Goal: Information Seeking & Learning: Learn about a topic

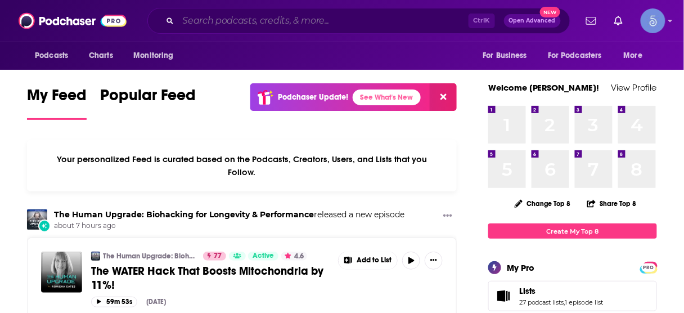
click at [324, 25] on input "Search podcasts, credits, & more..." at bounding box center [323, 21] width 290 height 18
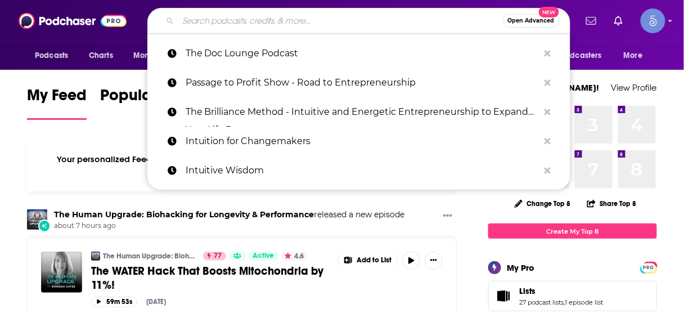
paste input "The Brilliance Method Podcast"
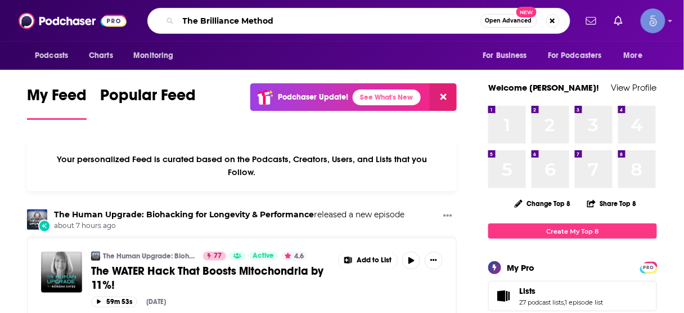
type input "The Brilliance Method"
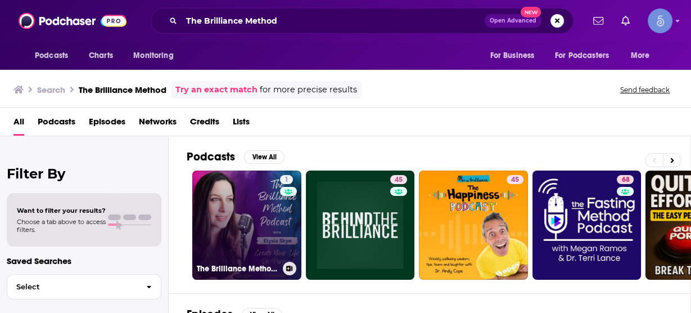
click at [266, 209] on link "1 The Brilliance Method - Intuitive and Energetic Entrepreneurship to Expand Yo…" at bounding box center [246, 224] width 109 height 109
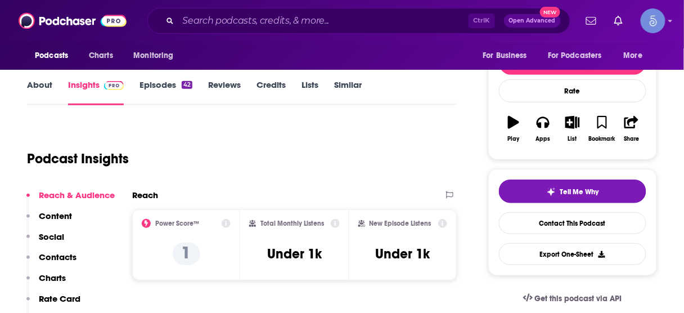
scroll to position [45, 0]
